Goal: Task Accomplishment & Management: Use online tool/utility

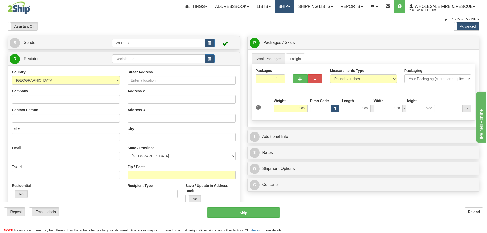
click at [283, 6] on link "Ship" at bounding box center [285, 6] width 20 height 13
click at [277, 17] on link "Ship Screen" at bounding box center [274, 18] width 40 height 7
click at [158, 61] on input "text" at bounding box center [158, 58] width 93 height 9
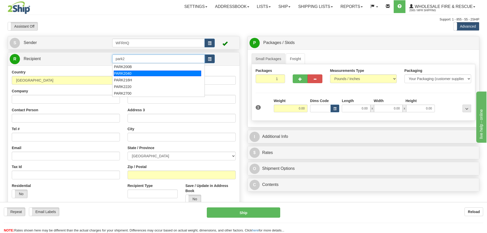
click at [132, 74] on div "PARK2040" at bounding box center [158, 74] width 88 height 6
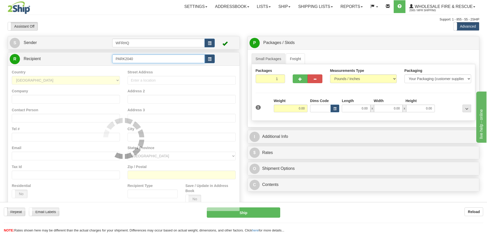
type input "PARK2040"
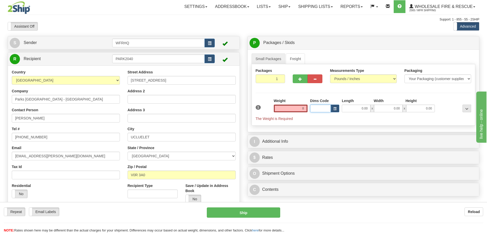
type input "8.00"
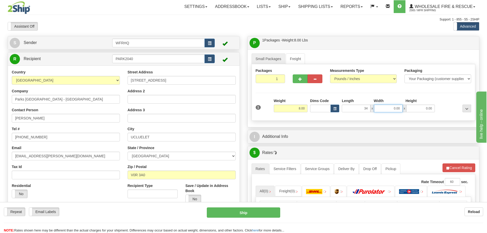
type input "34.00"
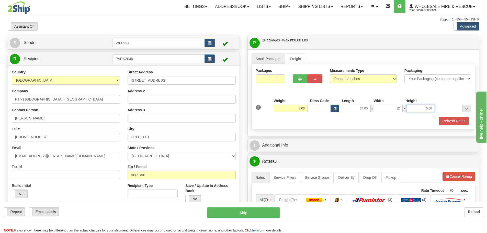
type input "12.00"
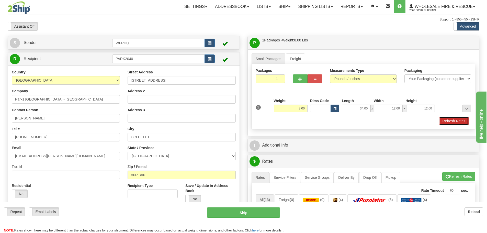
click at [452, 121] on button "Refresh Rates" at bounding box center [454, 121] width 29 height 9
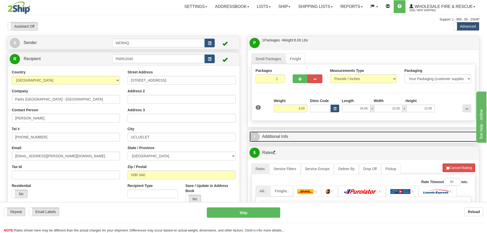
click at [297, 134] on link "I Additional Info" at bounding box center [364, 136] width 228 height 10
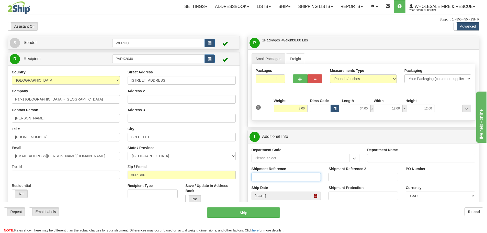
click at [267, 177] on input "Shipment Reference" at bounding box center [287, 177] width 70 height 9
type input "S44572-29675"
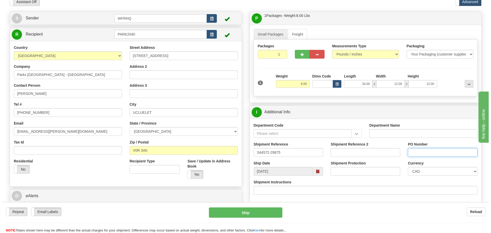
scroll to position [153, 0]
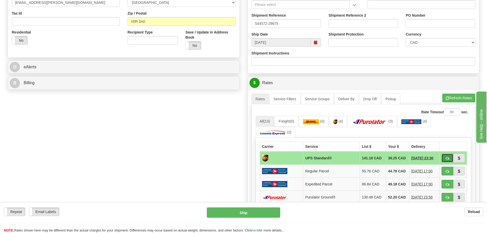
click at [448, 157] on span "button" at bounding box center [448, 158] width 4 height 3
type input "11"
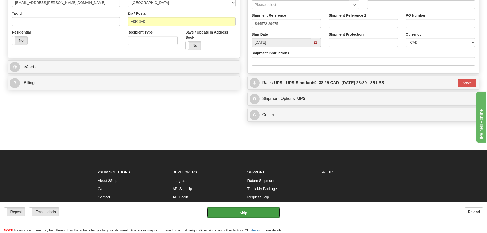
click at [251, 214] on button "Ship" at bounding box center [243, 212] width 73 height 10
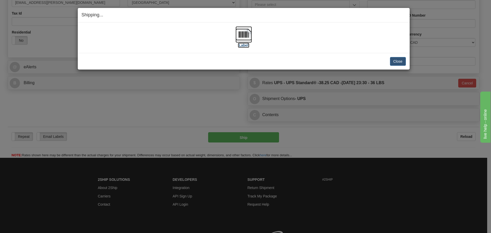
click at [245, 34] on img at bounding box center [244, 34] width 16 height 16
click at [300, 49] on div "[Label] IMPORTANT NOTICE Embassy / Consulate / Government Building / Hospital C…" at bounding box center [244, 38] width 332 height 30
click at [403, 62] on button "Close" at bounding box center [398, 61] width 16 height 9
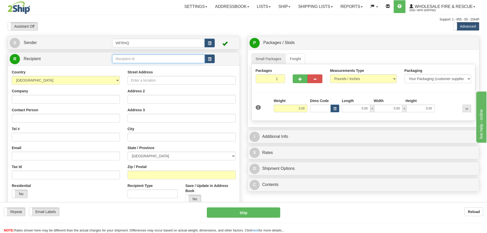
click at [183, 58] on input "text" at bounding box center [158, 58] width 93 height 9
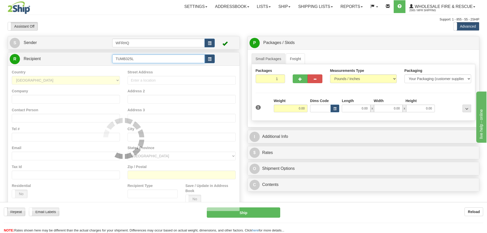
type input "TUMB325L"
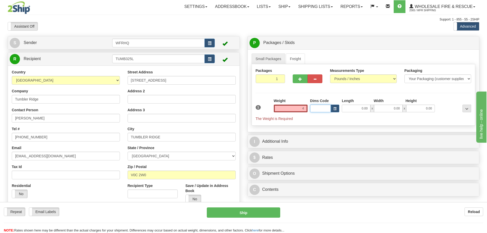
type input "4.00"
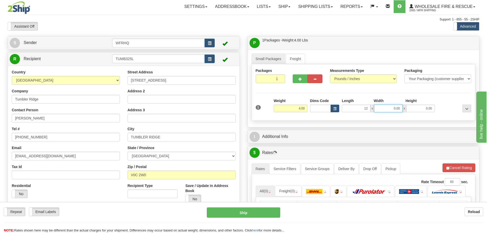
type input "12.00"
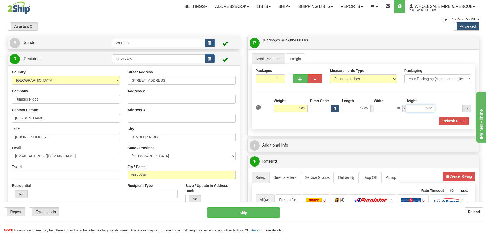
type input "10.00"
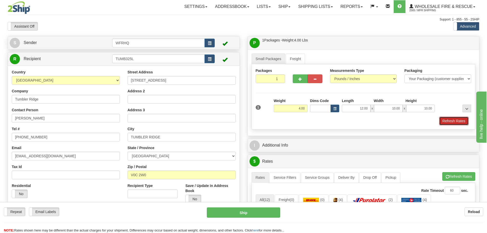
click at [454, 121] on button "Refresh Rates" at bounding box center [454, 121] width 29 height 9
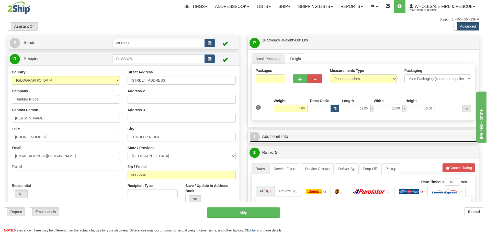
click at [279, 136] on link "I Additional Info" at bounding box center [364, 136] width 228 height 10
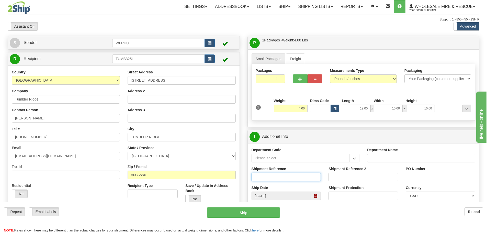
click at [269, 179] on input "Shipment Reference" at bounding box center [287, 177] width 70 height 9
type input "S45746-30247"
type input "66378"
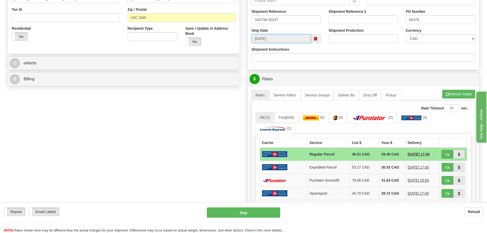
scroll to position [179, 0]
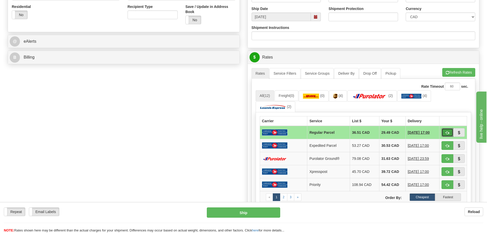
drag, startPoint x: 448, startPoint y: 133, endPoint x: 432, endPoint y: 133, distance: 16.1
click at [448, 133] on span "button" at bounding box center [448, 132] width 4 height 3
type input "DOM.RP"
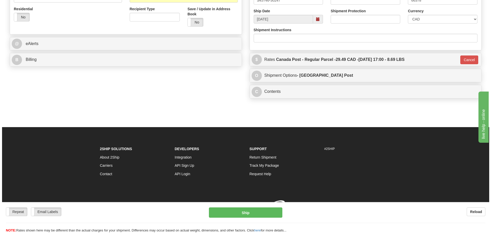
scroll to position [177, 0]
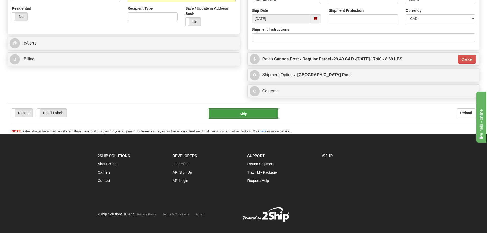
click at [225, 109] on button "Ship" at bounding box center [243, 113] width 71 height 10
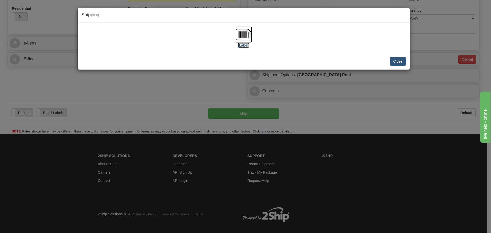
click at [242, 33] on img at bounding box center [244, 34] width 16 height 16
drag, startPoint x: 316, startPoint y: 42, endPoint x: 324, endPoint y: 42, distance: 7.7
click at [316, 42] on div "[Label]" at bounding box center [244, 37] width 324 height 23
click at [400, 60] on button "Close" at bounding box center [398, 61] width 16 height 9
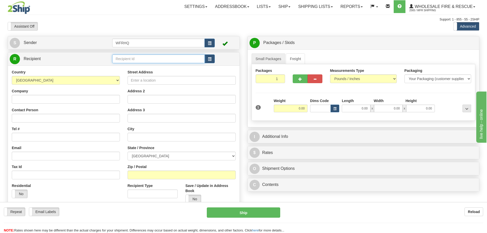
click at [153, 61] on input "text" at bounding box center [158, 58] width 93 height 9
click at [150, 69] on div "MOBE6492" at bounding box center [158, 67] width 88 height 6
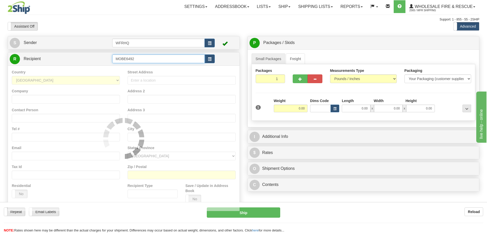
type input "MOBE6492"
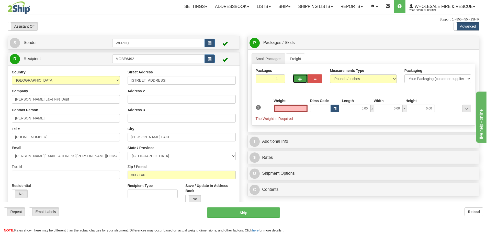
type input "0.00"
click at [297, 80] on button "button" at bounding box center [300, 78] width 15 height 9
radio input "true"
type input "2"
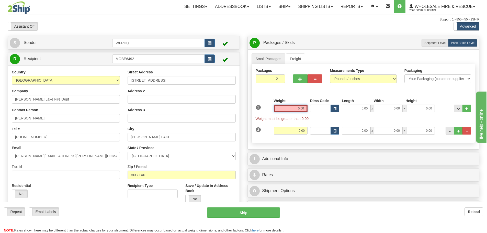
drag, startPoint x: 292, startPoint y: 107, endPoint x: 318, endPoint y: 102, distance: 26.7
click at [317, 102] on div "1 Weight 0.00 Dims Code 0.00" at bounding box center [364, 109] width 218 height 23
type input "8.00"
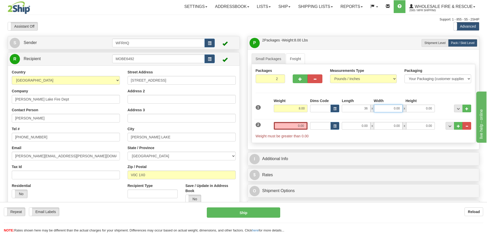
type input "36.00"
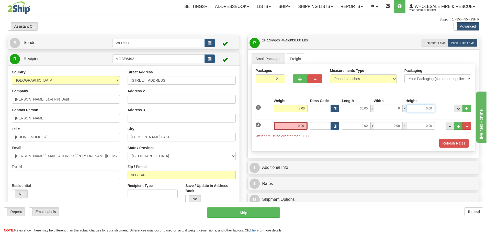
type input "9.00"
type input "6"
type input "6.00"
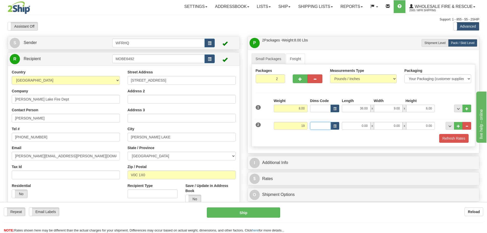
type input "19.00"
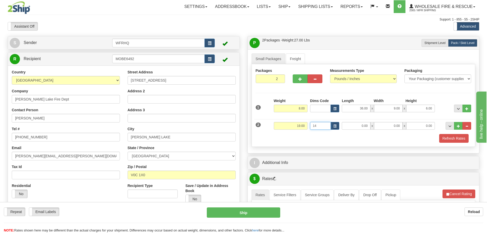
type input "1"
type input "1.00"
type input "4.00"
drag, startPoint x: 362, startPoint y: 126, endPoint x: 382, endPoint y: 118, distance: 21.4
click at [382, 118] on div "2 Weight 19.00 Dims Code Length Width Height" at bounding box center [364, 125] width 218 height 17
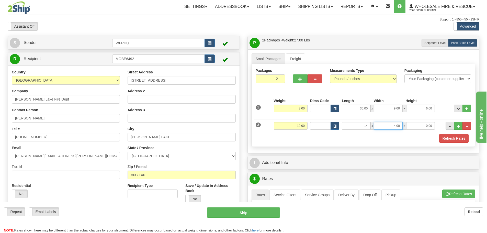
type input "14.00"
type input "11.00"
click at [450, 141] on button "Refresh Rates" at bounding box center [454, 138] width 29 height 9
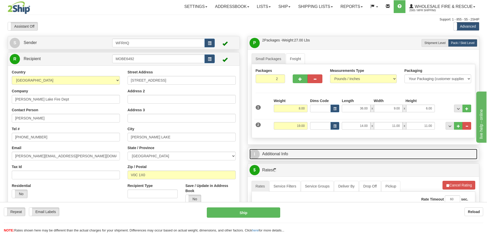
click at [313, 156] on link "I Additional Info" at bounding box center [364, 154] width 228 height 10
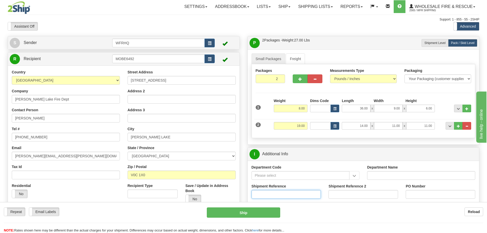
click at [269, 194] on input "Shipment Reference" at bounding box center [287, 194] width 70 height 9
type input "S45890-30372"
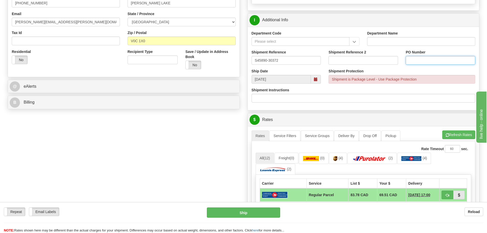
scroll to position [205, 0]
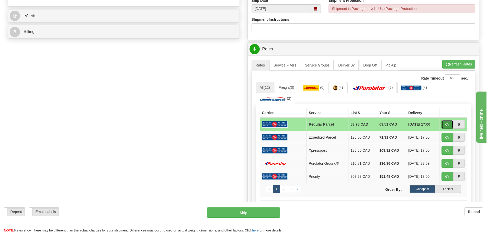
click at [448, 124] on span "button" at bounding box center [448, 124] width 4 height 3
type input "DOM.RP"
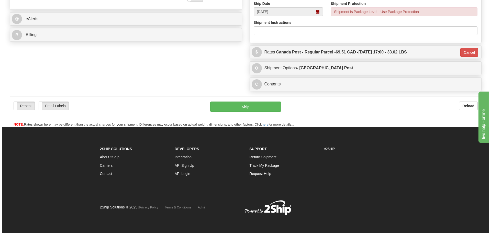
scroll to position [201, 0]
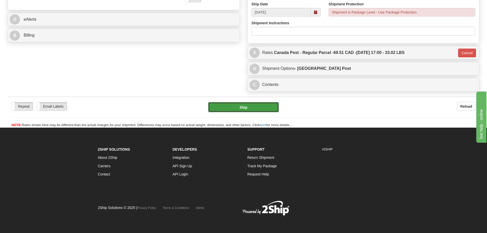
click at [252, 104] on button "Ship" at bounding box center [243, 107] width 71 height 10
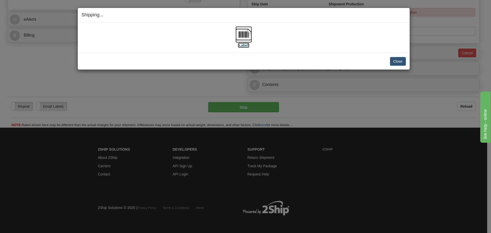
click at [248, 35] on img at bounding box center [244, 34] width 16 height 16
drag, startPoint x: 277, startPoint y: 45, endPoint x: 288, endPoint y: 48, distance: 11.0
click at [278, 46] on div "[Label]" at bounding box center [244, 37] width 324 height 23
click at [394, 59] on button "Close" at bounding box center [398, 61] width 16 height 9
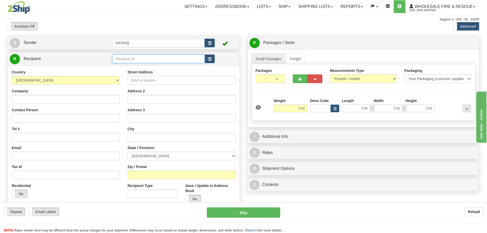
click at [155, 59] on input "text" at bounding box center [158, 58] width 93 height 9
click at [124, 69] on div "ELK491" at bounding box center [158, 67] width 88 height 6
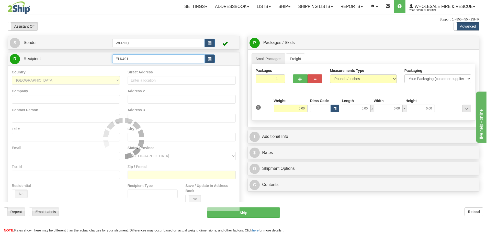
type input "ELK491"
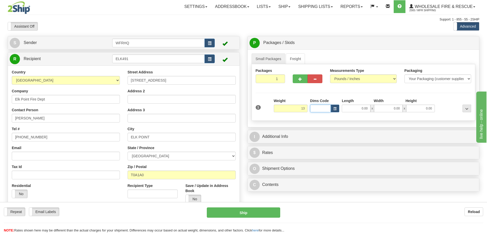
type input "13.00"
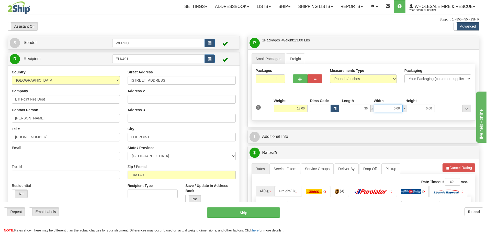
type input "36.00"
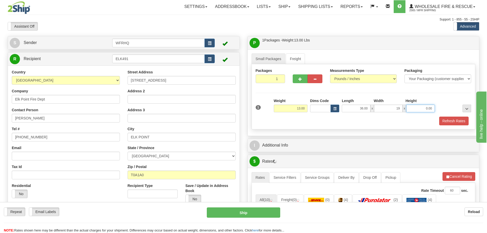
type input "19.00"
type input "7"
type input "7.00"
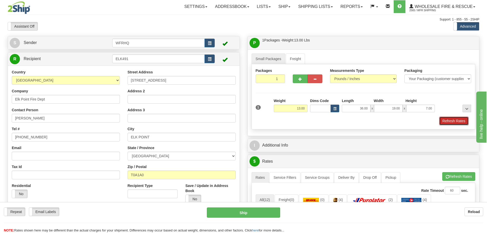
click at [447, 117] on button "Refresh Rates" at bounding box center [454, 121] width 29 height 9
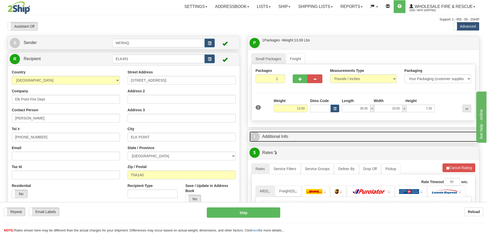
click at [332, 138] on link "I Additional Info" at bounding box center [364, 136] width 228 height 10
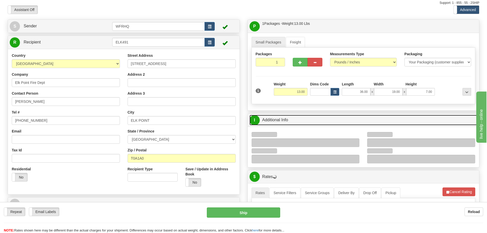
scroll to position [26, 0]
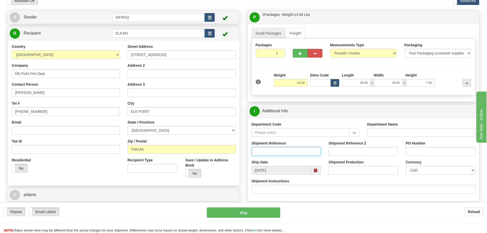
click at [278, 152] on input "Shipment Reference" at bounding box center [287, 151] width 70 height 9
type input "S45695-30147"
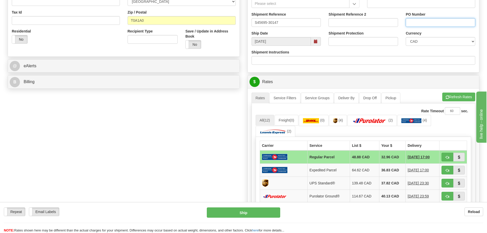
scroll to position [179, 0]
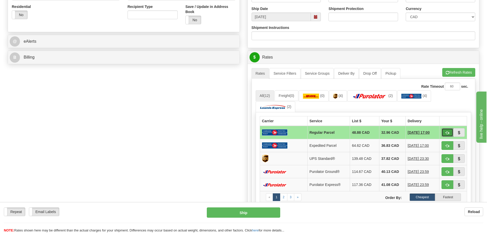
click at [446, 131] on span "button" at bounding box center [448, 132] width 4 height 3
type input "DOM.RP"
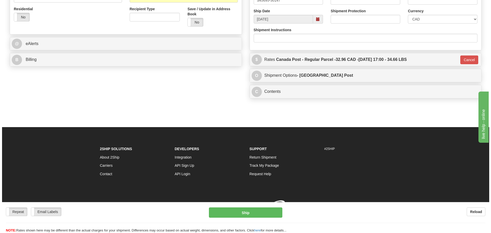
scroll to position [177, 0]
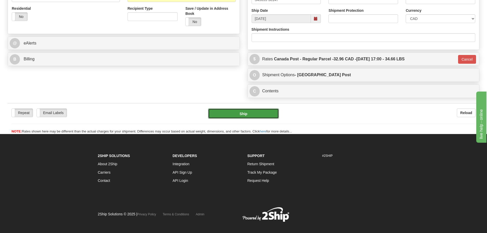
click at [261, 115] on button "Ship" at bounding box center [243, 113] width 71 height 10
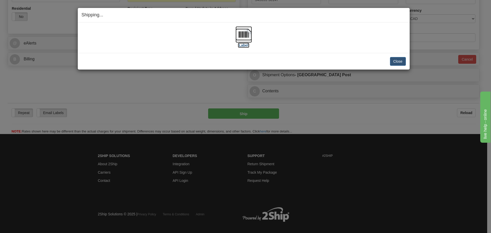
click at [244, 37] on img at bounding box center [244, 34] width 16 height 16
drag, startPoint x: 397, startPoint y: 63, endPoint x: 389, endPoint y: 63, distance: 8.2
click at [397, 63] on button "Close" at bounding box center [398, 61] width 16 height 9
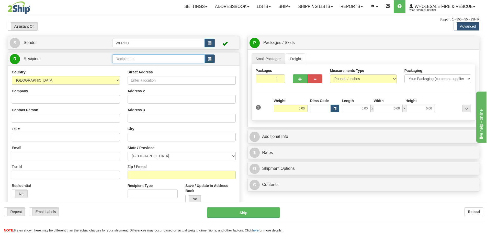
drag, startPoint x: 137, startPoint y: 58, endPoint x: 133, endPoint y: 59, distance: 4.2
click at [136, 58] on input "text" at bounding box center [158, 58] width 93 height 9
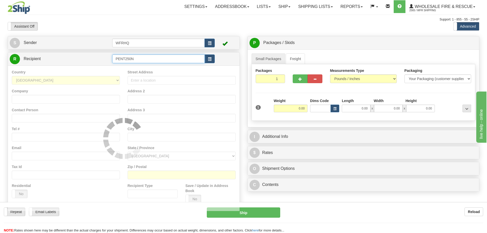
type input "PENT250N"
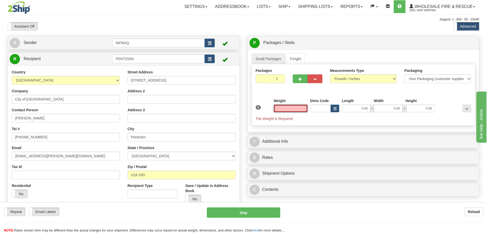
click at [292, 112] on input "text" at bounding box center [291, 109] width 34 height 8
type input "2.00"
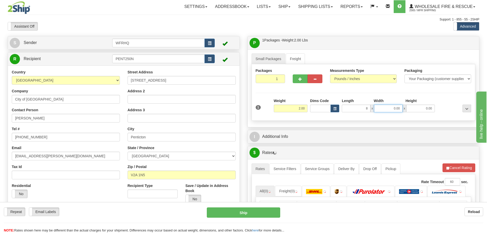
type input "8.00"
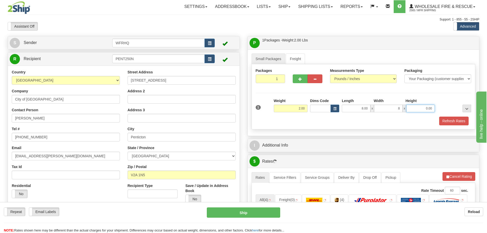
type input "8.00"
type input "5"
type input "5.00"
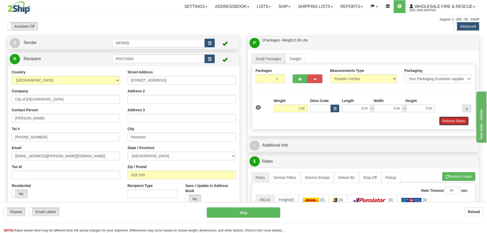
drag, startPoint x: 454, startPoint y: 121, endPoint x: 369, endPoint y: 136, distance: 85.5
click at [454, 121] on button "Refresh Rates" at bounding box center [454, 121] width 29 height 9
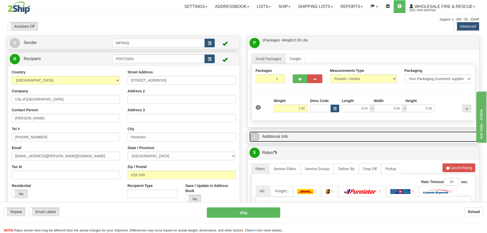
drag, startPoint x: 293, startPoint y: 138, endPoint x: 284, endPoint y: 145, distance: 10.6
click at [293, 138] on link "I Additional Info" at bounding box center [364, 136] width 228 height 10
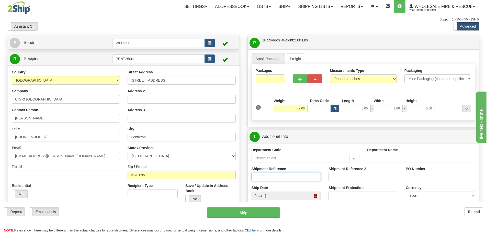
click at [265, 178] on input "Shipment Reference" at bounding box center [287, 177] width 70 height 9
type input "S45802-30280"
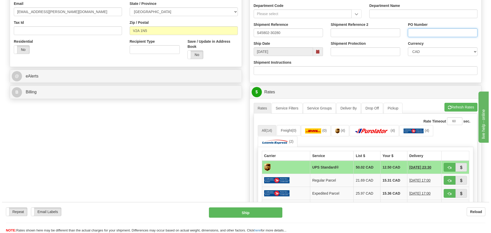
scroll to position [153, 0]
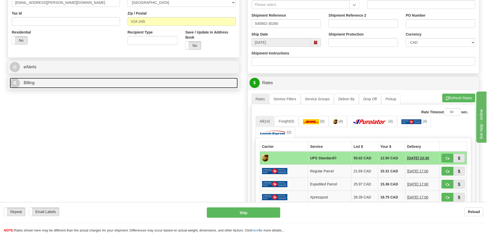
click at [89, 87] on link "B Billing" at bounding box center [124, 83] width 228 height 10
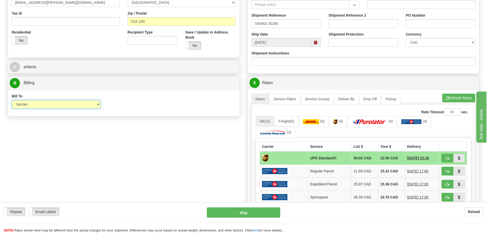
click at [43, 108] on select "Sender Recipient Third Party Collect" at bounding box center [56, 104] width 89 height 9
select select "2"
click at [12, 100] on select "Sender Recipient Third Party Collect" at bounding box center [56, 104] width 89 height 9
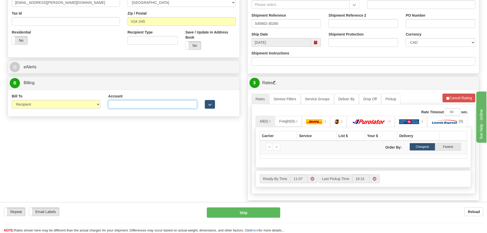
click at [133, 103] on input "Account" at bounding box center [152, 104] width 89 height 9
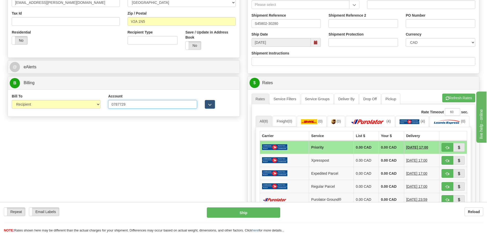
type input "0787729"
click at [153, 164] on div "S Sender WFRHQ" at bounding box center [244, 92] width 480 height 418
click at [469, 97] on button "Refresh Rates" at bounding box center [459, 98] width 33 height 9
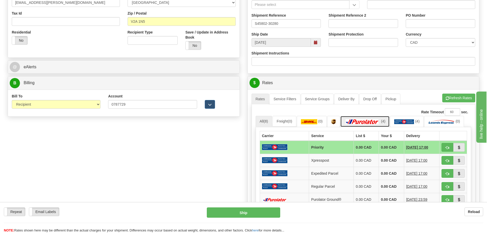
click at [372, 124] on img at bounding box center [363, 121] width 36 height 5
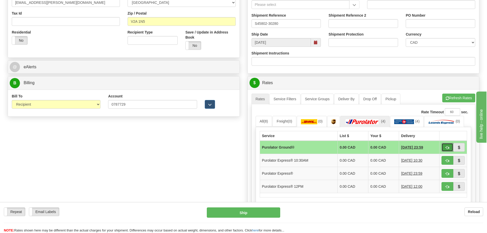
click at [445, 147] on button "button" at bounding box center [448, 147] width 12 height 9
type input "260"
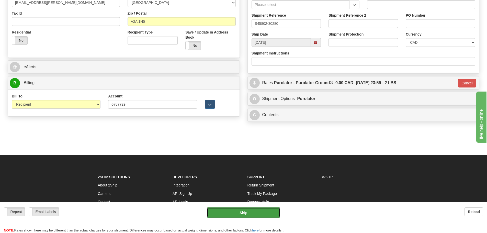
click at [251, 210] on button "Ship" at bounding box center [243, 212] width 73 height 10
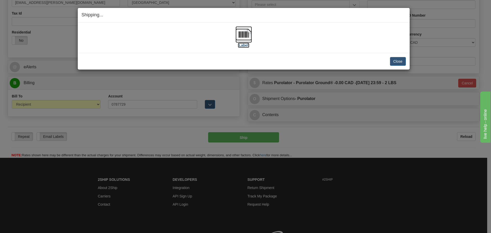
click at [242, 38] on img at bounding box center [244, 34] width 16 height 16
click at [395, 62] on button "Close" at bounding box center [398, 61] width 16 height 9
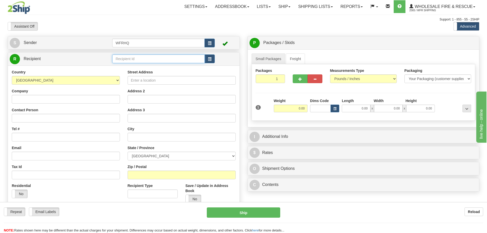
click at [146, 61] on input "text" at bounding box center [158, 58] width 93 height 9
click at [143, 67] on div "SIDN2245" at bounding box center [158, 67] width 88 height 6
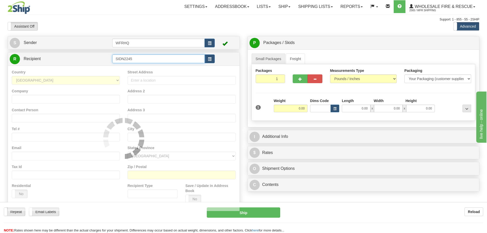
type input "SIDN2245"
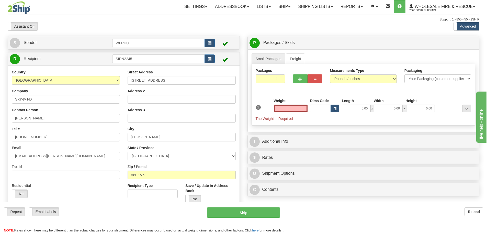
type input "0.00"
drag, startPoint x: 47, startPoint y: 119, endPoint x: -29, endPoint y: 122, distance: 75.5
click at [0, 122] on html "Training Course Close Toggle navigation Settings Shipping Preferences New Sende…" at bounding box center [243, 116] width 487 height 233
paste input "[PERSON_NAME]"
type input "[PERSON_NAME]"
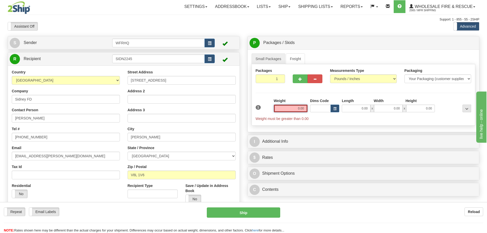
drag, startPoint x: 289, startPoint y: 110, endPoint x: 291, endPoint y: 104, distance: 6.4
click at [286, 109] on input "0.00" at bounding box center [291, 109] width 34 height 8
type input "9.00"
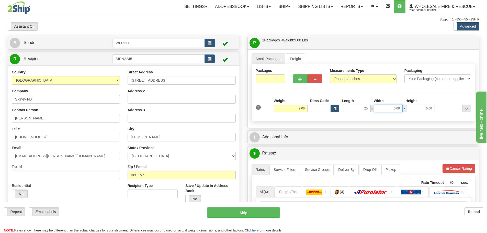
type input "25.00"
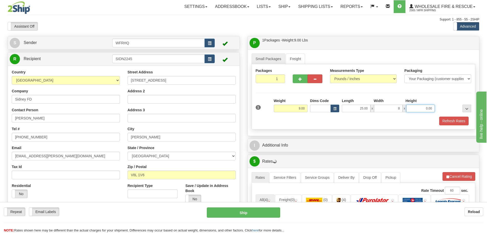
type input "8.00"
type input "6.00"
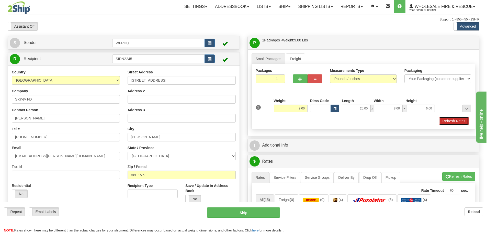
click at [453, 121] on button "Refresh Rates" at bounding box center [454, 121] width 29 height 9
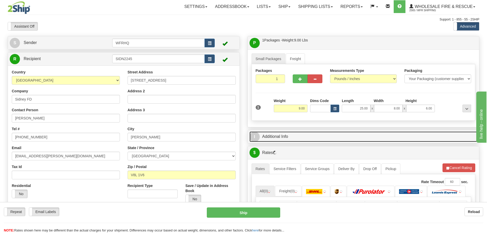
click at [309, 140] on link "I Additional Info" at bounding box center [364, 136] width 228 height 10
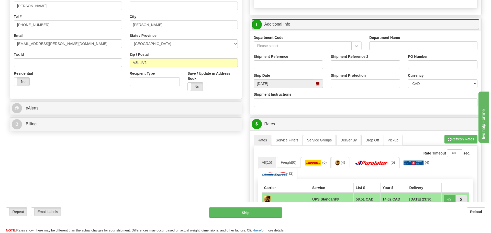
scroll to position [128, 0]
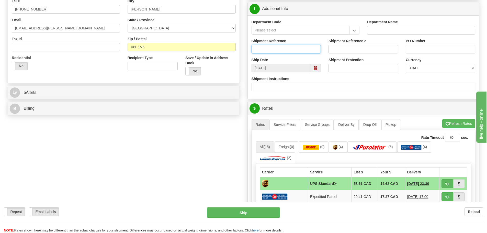
click at [293, 47] on input "Shipment Reference" at bounding box center [287, 49] width 70 height 9
type input "S45573-30039"
type input "UBCM Grant"
drag, startPoint x: 133, startPoint y: 184, endPoint x: 138, endPoint y: 182, distance: 5.1
click at [133, 184] on div "S Sender WFRHQ" at bounding box center [244, 122] width 480 height 429
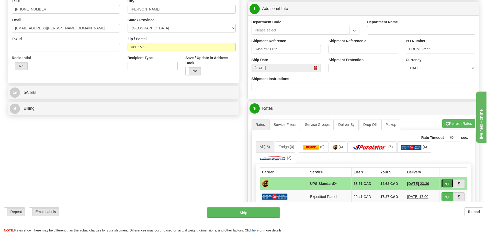
drag, startPoint x: 450, startPoint y: 182, endPoint x: 419, endPoint y: 183, distance: 31.2
click at [450, 182] on button "button" at bounding box center [448, 183] width 12 height 9
type input "11"
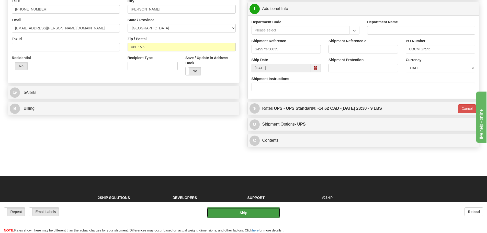
click at [248, 216] on button "Ship" at bounding box center [243, 212] width 73 height 10
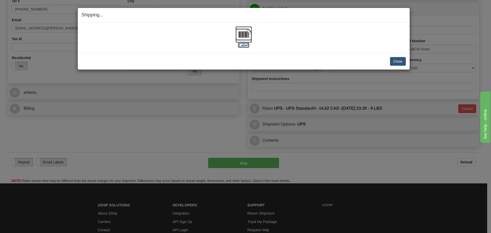
click at [244, 39] on img at bounding box center [244, 34] width 16 height 16
click at [339, 51] on div "[Label] IMPORTANT NOTICE Embassy / Consulate / Government Building / Hospital C…" at bounding box center [244, 38] width 332 height 30
